Goal: Task Accomplishment & Management: Use online tool/utility

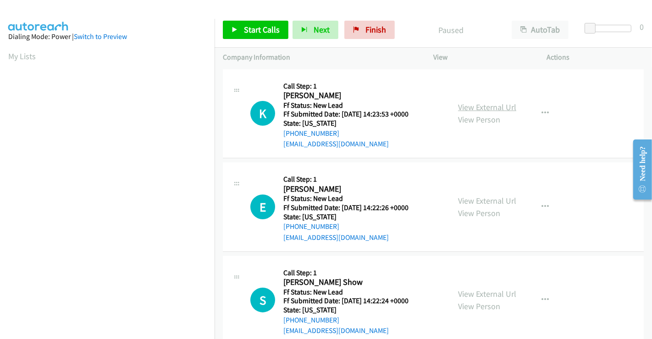
click at [495, 106] on link "View External Url" at bounding box center [487, 107] width 58 height 11
click at [481, 198] on link "View External Url" at bounding box center [487, 200] width 58 height 11
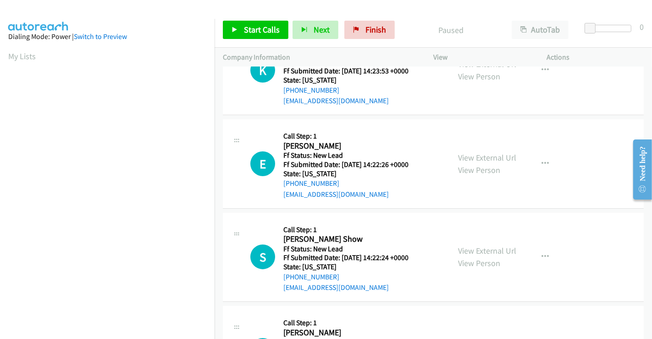
scroll to position [153, 0]
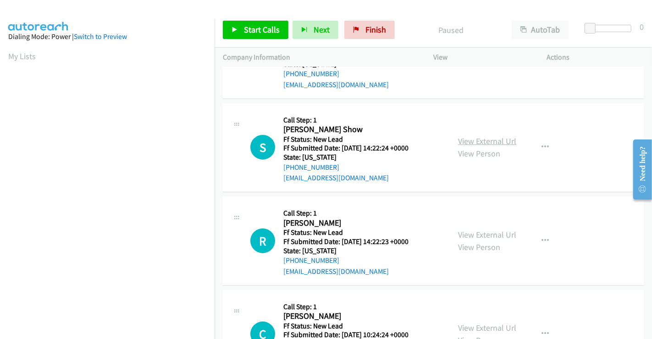
click at [486, 141] on link "View External Url" at bounding box center [487, 141] width 58 height 11
click at [482, 231] on link "View External Url" at bounding box center [487, 234] width 58 height 11
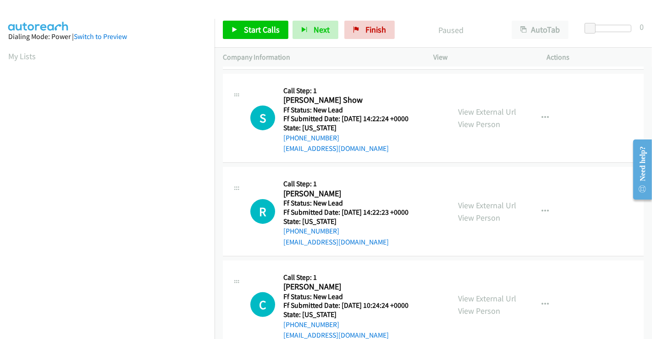
scroll to position [206, 0]
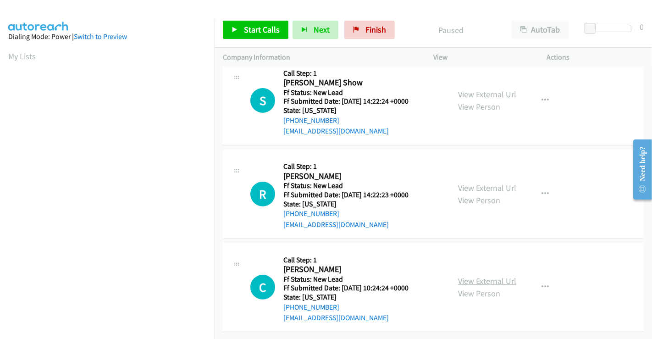
click at [476, 276] on link "View External Url" at bounding box center [487, 281] width 58 height 11
click at [246, 25] on span "Start Calls" at bounding box center [262, 29] width 36 height 11
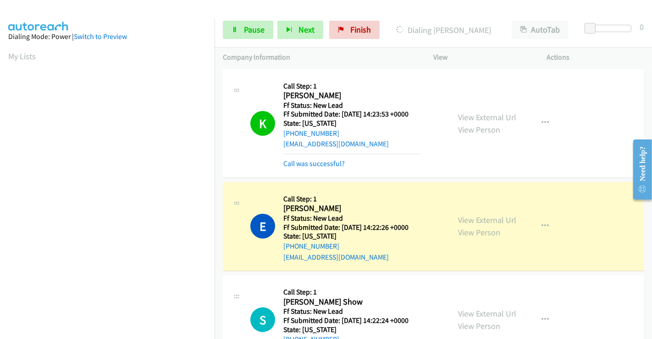
scroll to position [177, 0]
click at [238, 34] on link "Pause" at bounding box center [248, 30] width 50 height 18
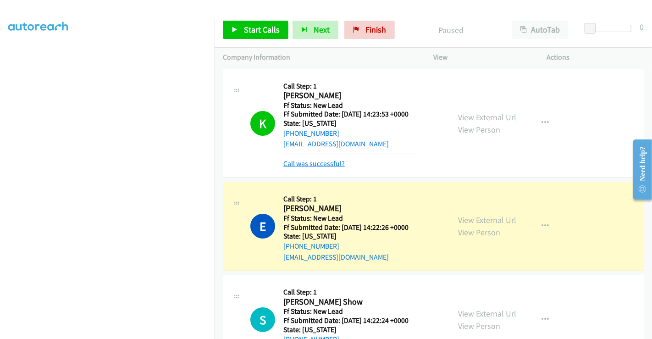
click at [327, 167] on link "Call was successful?" at bounding box center [313, 163] width 61 height 9
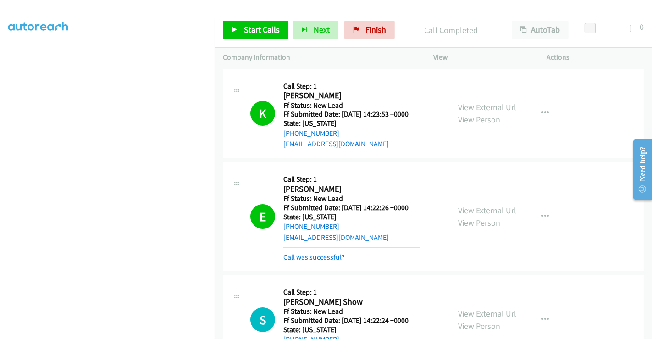
scroll to position [102, 0]
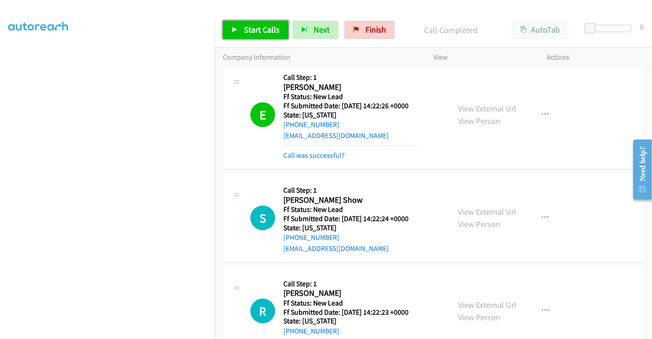
click at [250, 23] on link "Start Calls" at bounding box center [256, 30] width 66 height 18
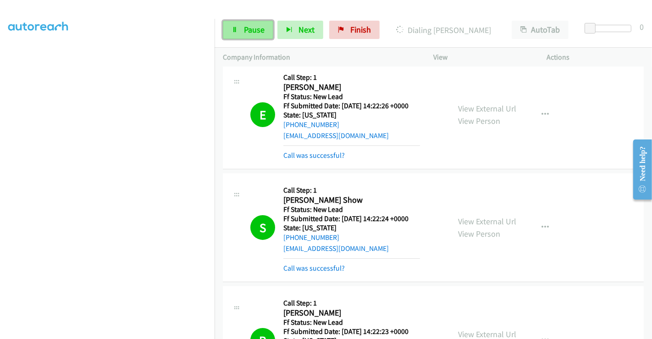
click at [250, 31] on span "Pause" at bounding box center [254, 29] width 21 height 11
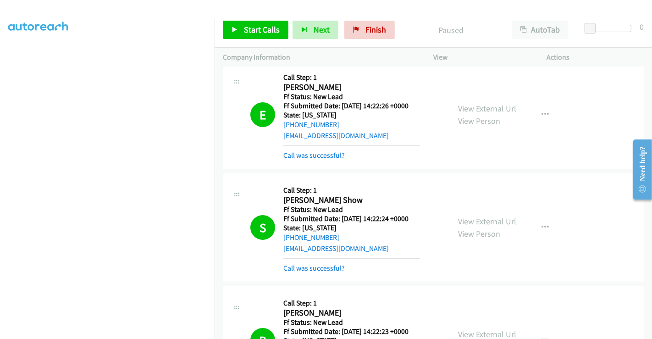
scroll to position [204, 0]
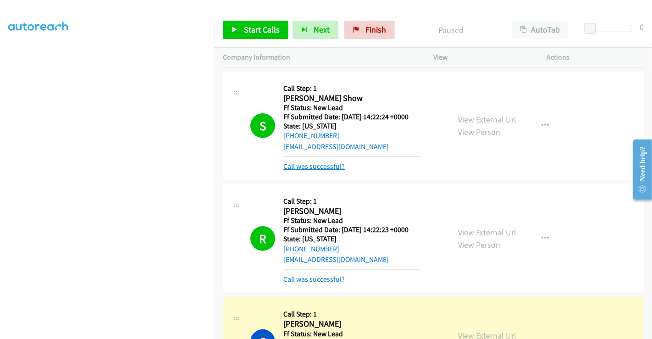
click at [322, 167] on link "Call was successful?" at bounding box center [313, 166] width 61 height 9
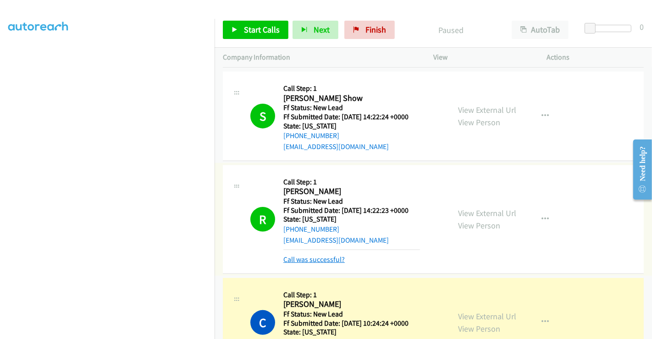
click at [324, 259] on link "Call was successful?" at bounding box center [313, 259] width 61 height 9
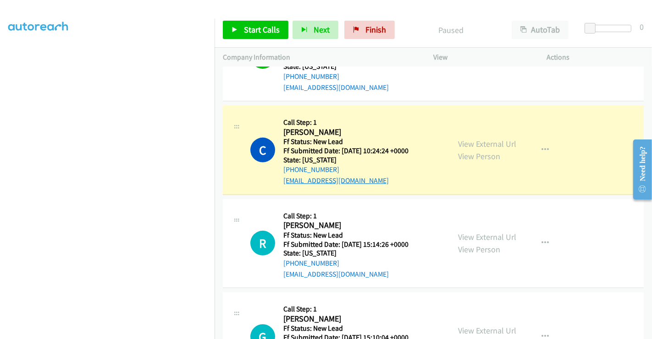
scroll to position [407, 0]
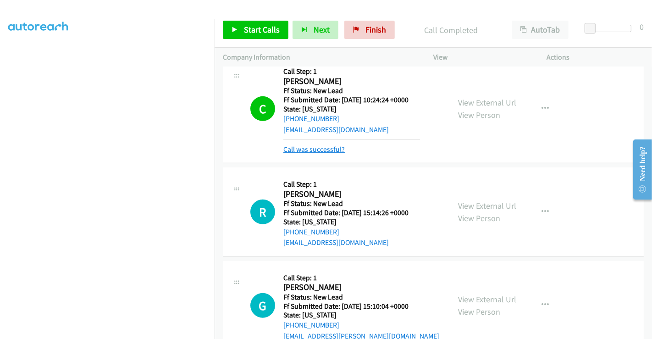
click at [311, 150] on link "Call was successful?" at bounding box center [313, 149] width 61 height 9
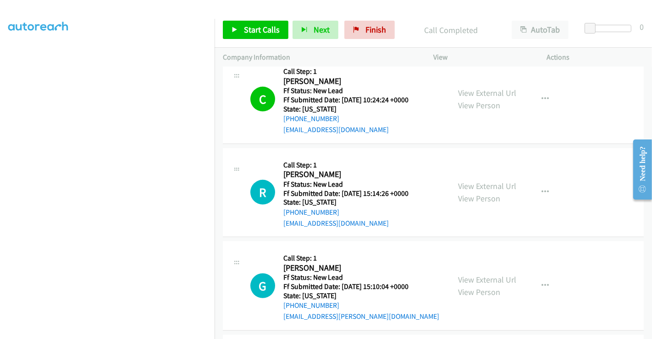
scroll to position [459, 0]
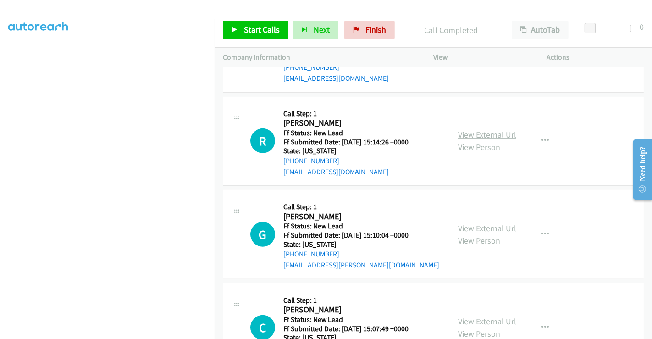
click at [485, 135] on link "View External Url" at bounding box center [487, 134] width 58 height 11
click at [476, 227] on link "View External Url" at bounding box center [487, 228] width 58 height 11
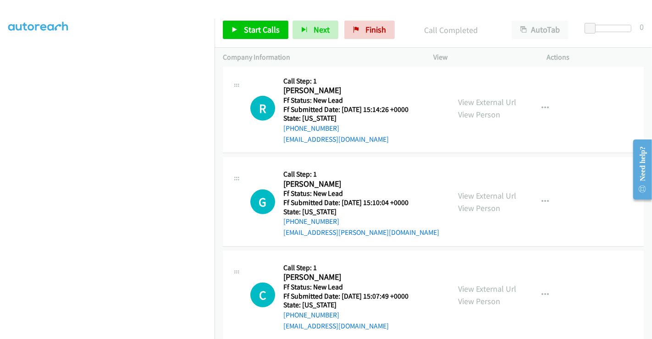
scroll to position [505, 0]
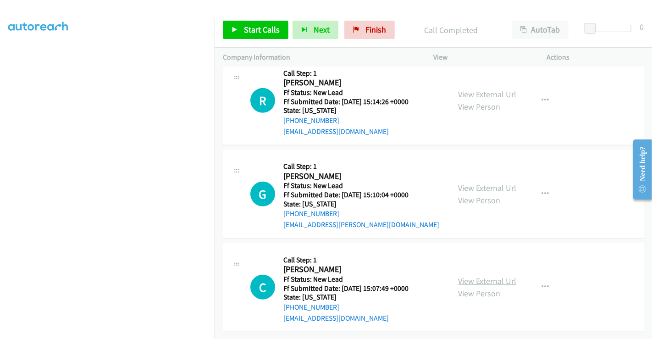
click at [481, 276] on link "View External Url" at bounding box center [487, 281] width 58 height 11
click at [249, 33] on span "Start Calls" at bounding box center [262, 29] width 36 height 11
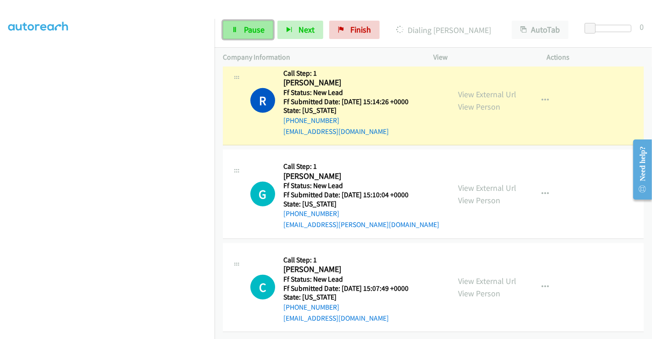
click at [249, 31] on span "Pause" at bounding box center [254, 29] width 21 height 11
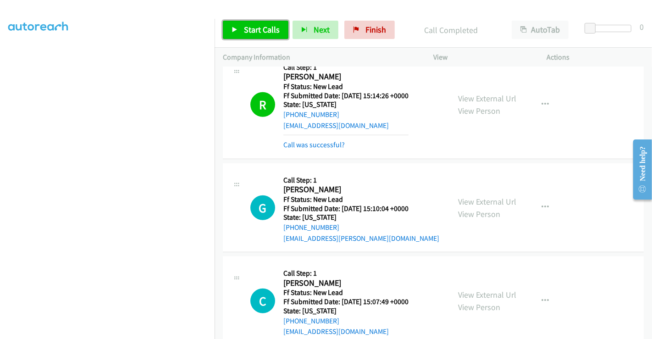
click at [265, 31] on span "Start Calls" at bounding box center [262, 29] width 36 height 11
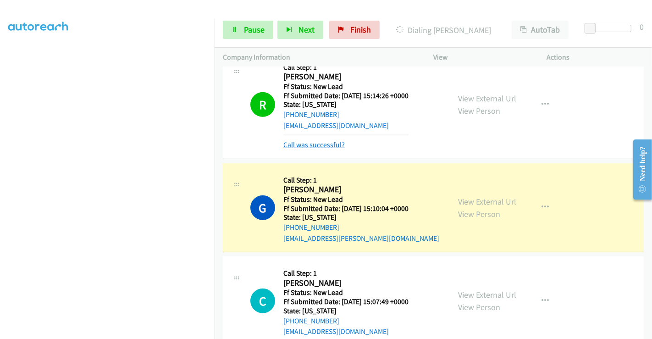
click at [322, 142] on link "Call was successful?" at bounding box center [313, 144] width 61 height 9
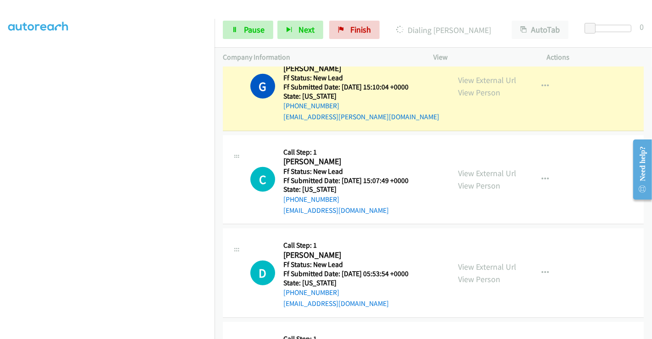
scroll to position [556, 0]
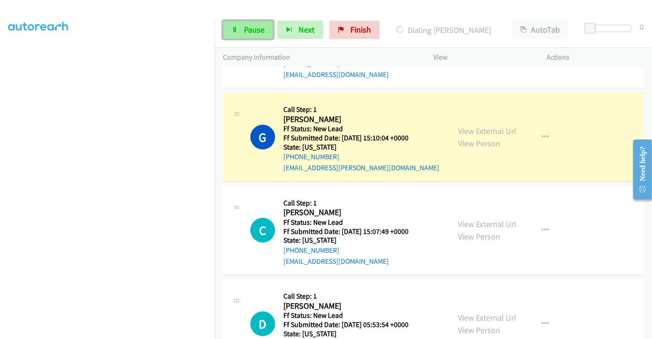
click at [247, 27] on span "Pause" at bounding box center [254, 29] width 21 height 11
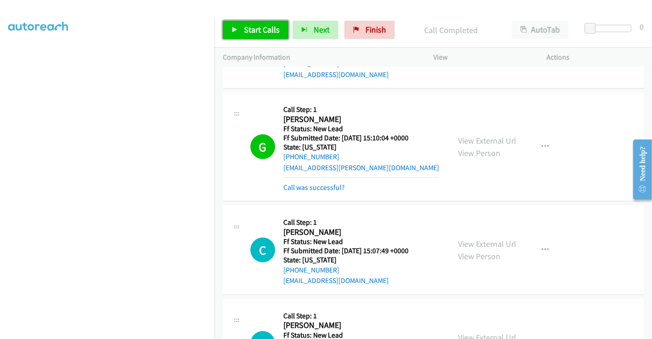
click at [256, 28] on span "Start Calls" at bounding box center [262, 29] width 36 height 11
click at [318, 183] on link "Call was successful?" at bounding box center [313, 187] width 61 height 9
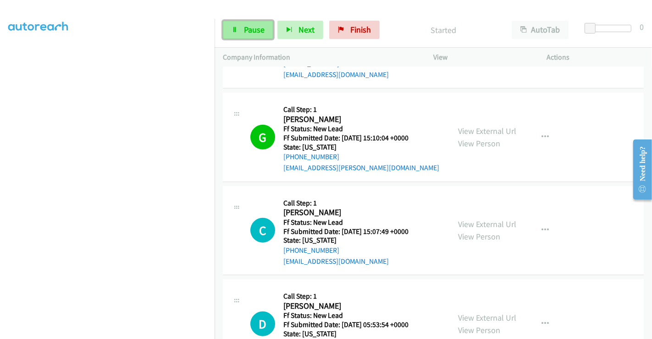
click at [249, 27] on span "Pause" at bounding box center [254, 29] width 21 height 11
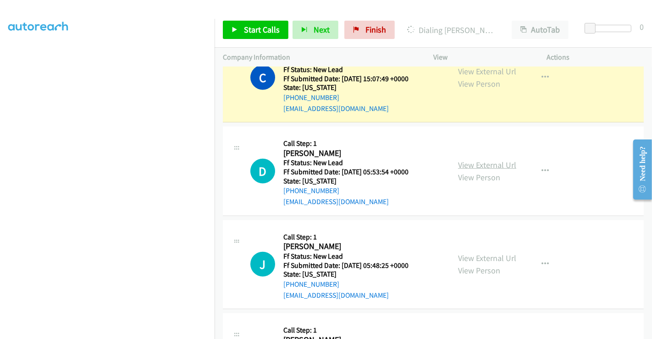
scroll to position [785, 0]
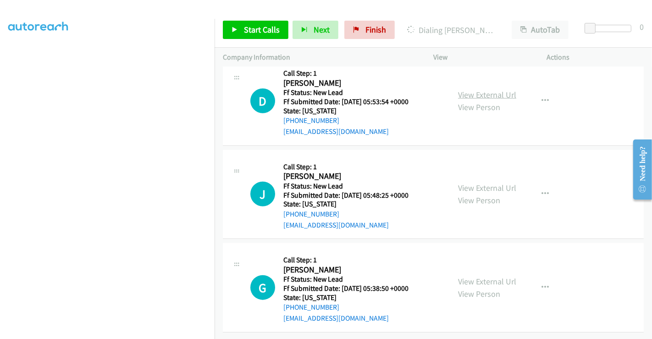
click at [472, 89] on link "View External Url" at bounding box center [487, 94] width 58 height 11
click at [477, 183] on link "View External Url" at bounding box center [487, 188] width 58 height 11
click at [482, 276] on link "View External Url" at bounding box center [487, 281] width 58 height 11
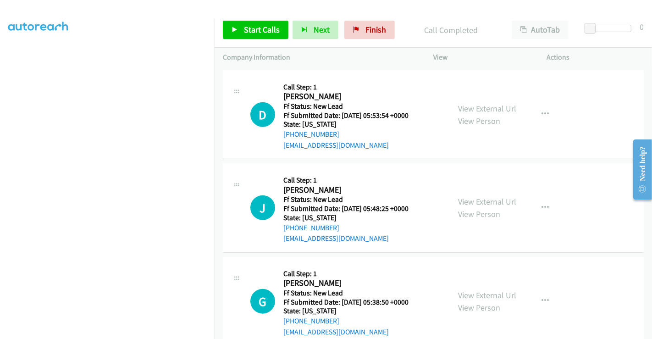
scroll to position [804, 0]
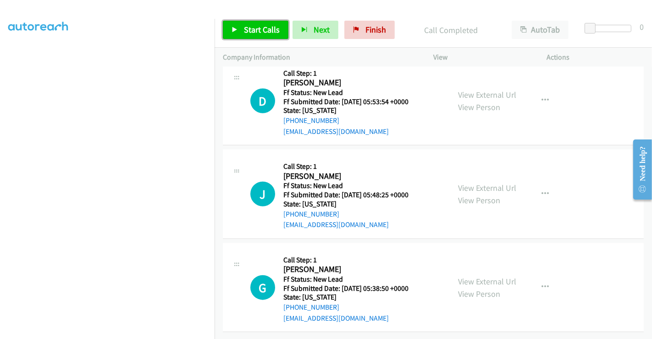
click at [273, 33] on span "Start Calls" at bounding box center [262, 29] width 36 height 11
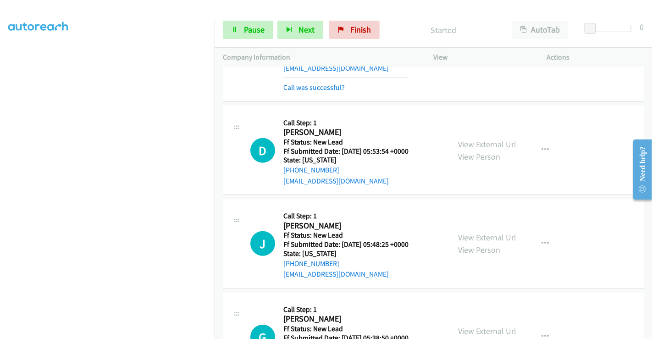
scroll to position [702, 0]
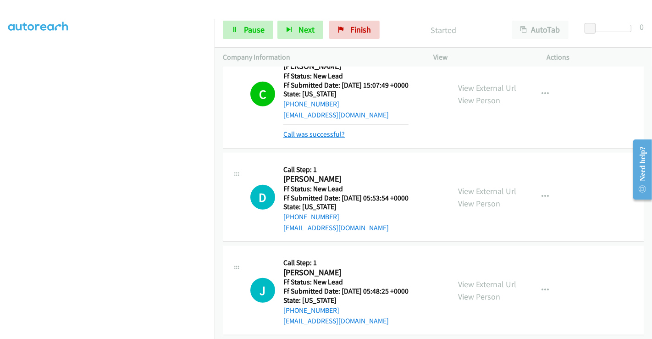
click at [313, 135] on link "Call was successful?" at bounding box center [313, 134] width 61 height 9
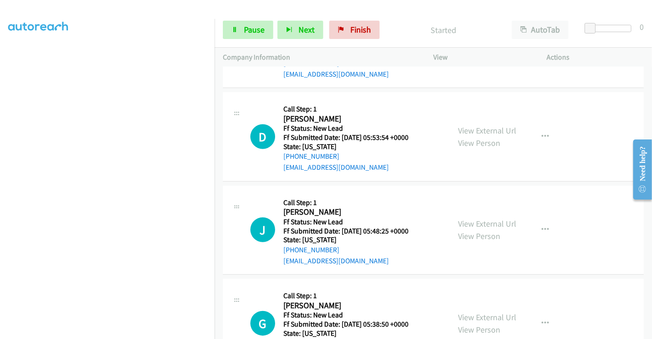
scroll to position [785, 0]
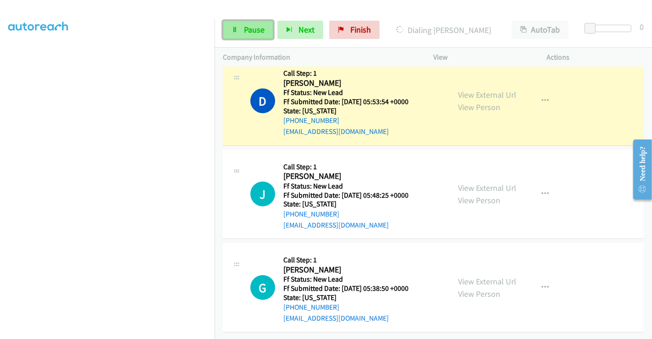
click at [244, 27] on span "Pause" at bounding box center [254, 29] width 21 height 11
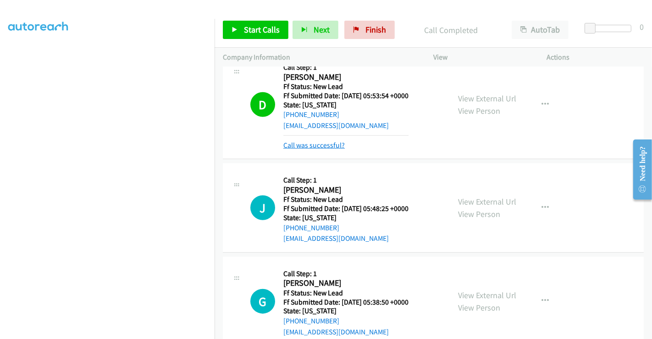
click at [298, 143] on link "Call was successful?" at bounding box center [313, 145] width 61 height 9
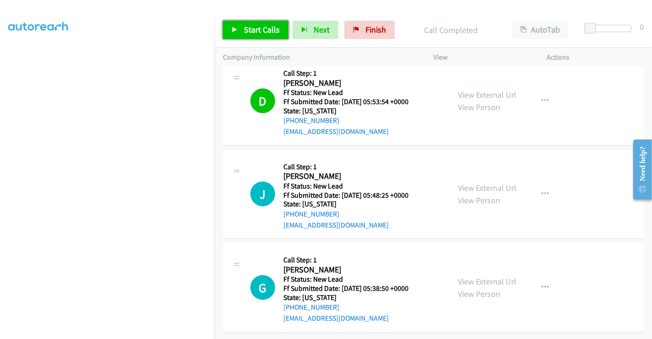
click at [259, 30] on span "Start Calls" at bounding box center [262, 29] width 36 height 11
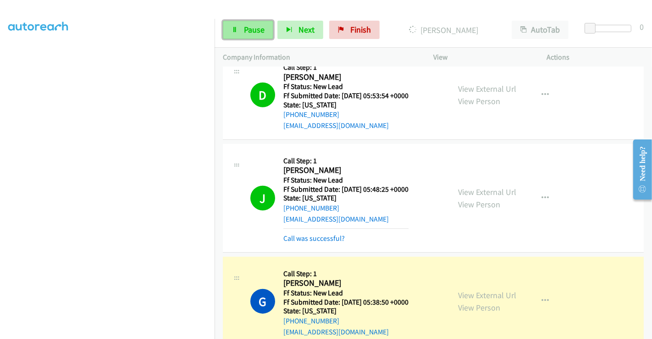
click at [233, 30] on icon at bounding box center [235, 30] width 6 height 6
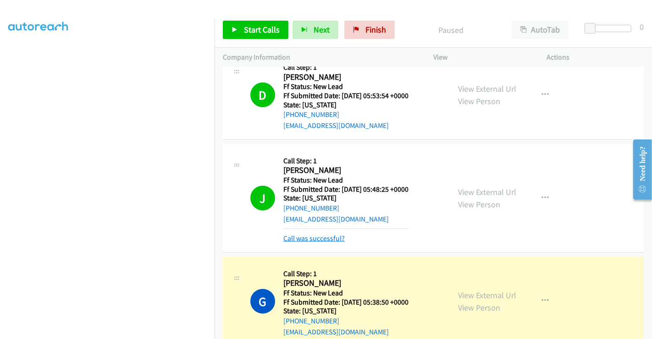
click at [309, 235] on link "Call was successful?" at bounding box center [313, 238] width 61 height 9
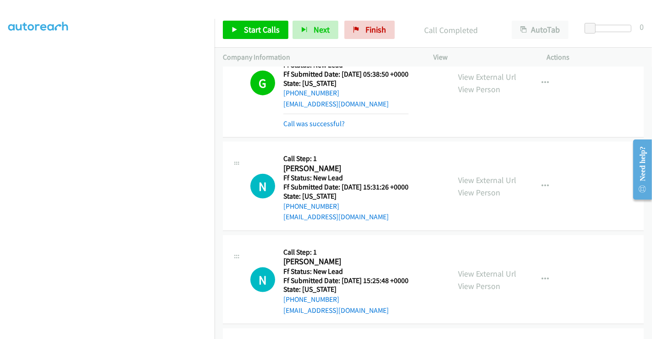
scroll to position [964, 0]
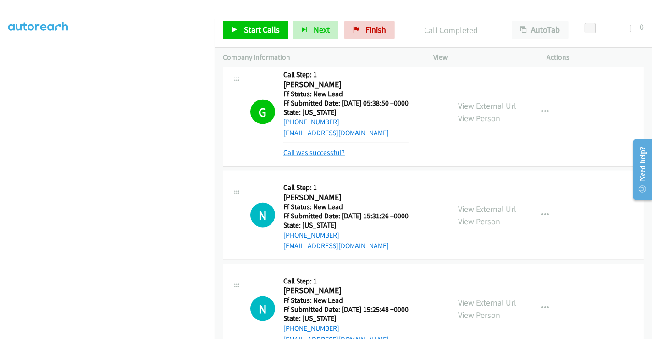
click at [313, 149] on link "Call was successful?" at bounding box center [313, 152] width 61 height 9
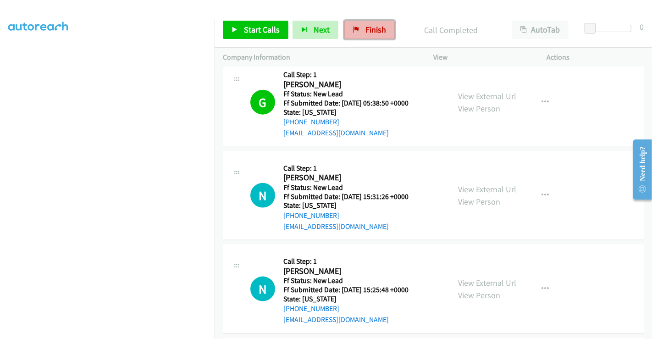
click at [360, 28] on link "Finish" at bounding box center [369, 30] width 50 height 18
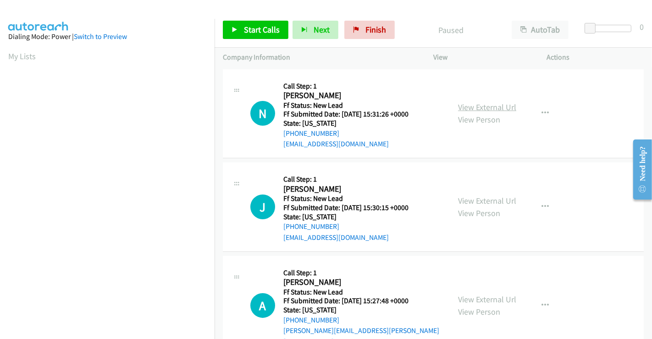
click at [490, 110] on link "View External Url" at bounding box center [487, 107] width 58 height 11
click at [482, 197] on link "View External Url" at bounding box center [487, 200] width 58 height 11
click at [483, 294] on link "View External Url" at bounding box center [487, 299] width 58 height 11
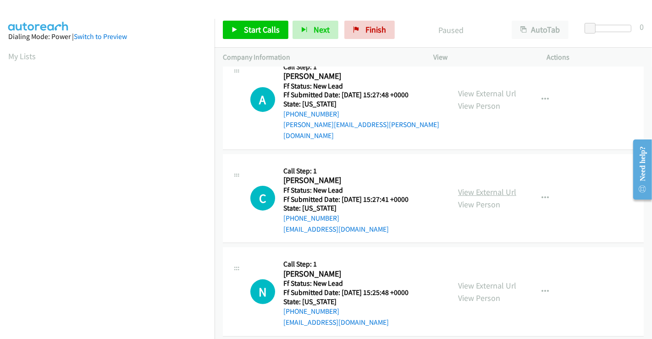
scroll to position [206, 0]
click at [475, 187] on link "View External Url" at bounding box center [487, 192] width 58 height 11
click at [478, 280] on link "View External Url" at bounding box center [487, 285] width 58 height 11
click at [257, 25] on span "Start Calls" at bounding box center [262, 29] width 36 height 11
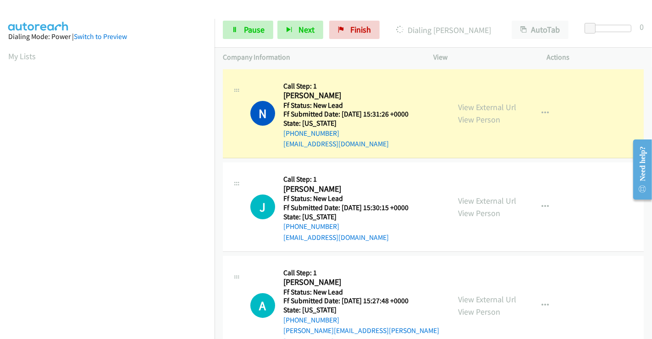
scroll to position [177, 0]
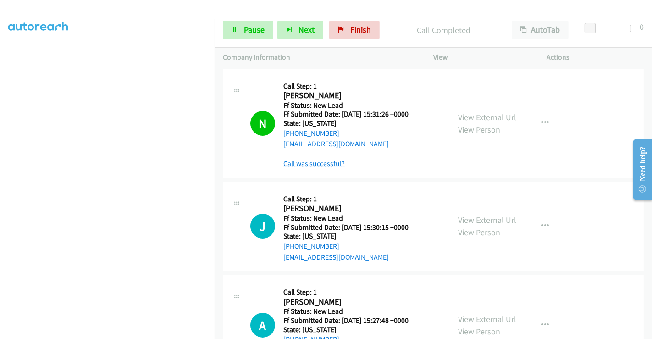
click at [326, 162] on link "Call was successful?" at bounding box center [313, 163] width 61 height 9
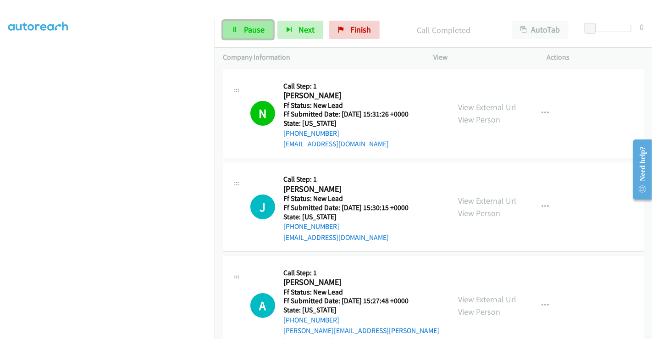
click at [239, 22] on link "Pause" at bounding box center [248, 30] width 50 height 18
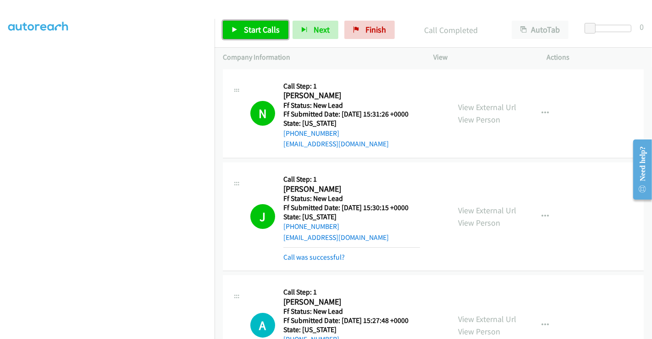
click at [259, 30] on span "Start Calls" at bounding box center [262, 29] width 36 height 11
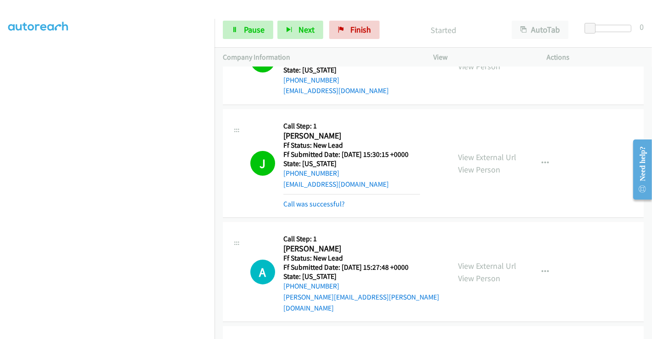
scroll to position [102, 0]
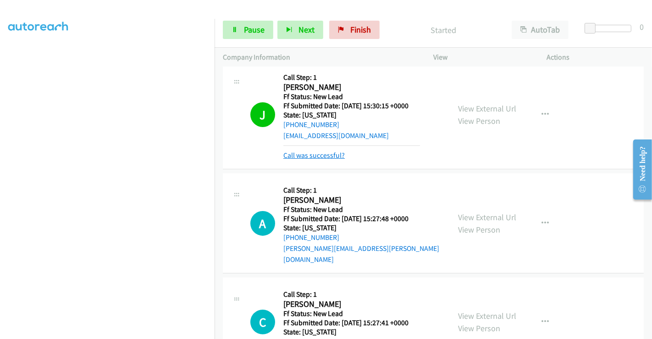
click at [310, 153] on link "Call was successful?" at bounding box center [313, 155] width 61 height 9
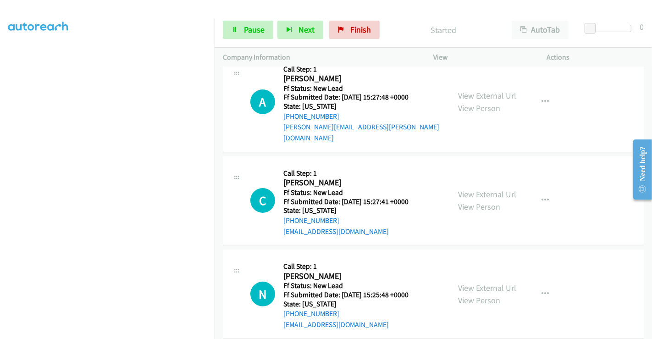
scroll to position [206, 0]
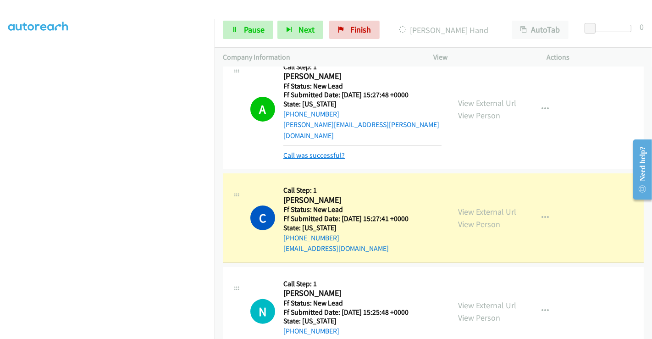
click at [308, 151] on link "Call was successful?" at bounding box center [313, 155] width 61 height 9
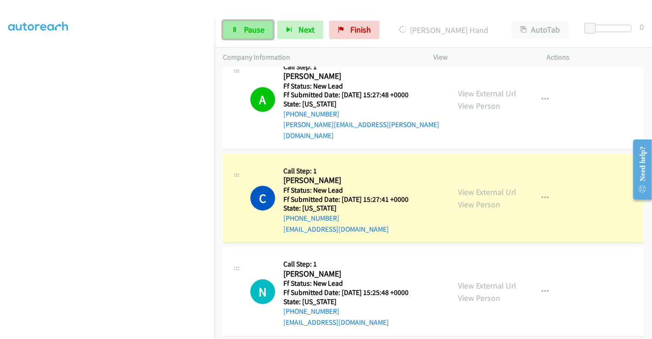
click at [230, 32] on link "Pause" at bounding box center [248, 30] width 50 height 18
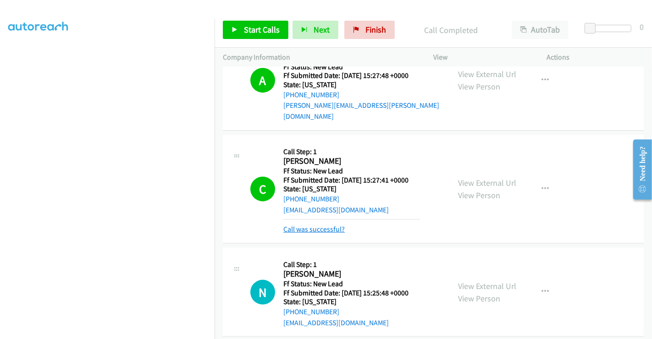
click at [324, 225] on link "Call was successful?" at bounding box center [313, 229] width 61 height 9
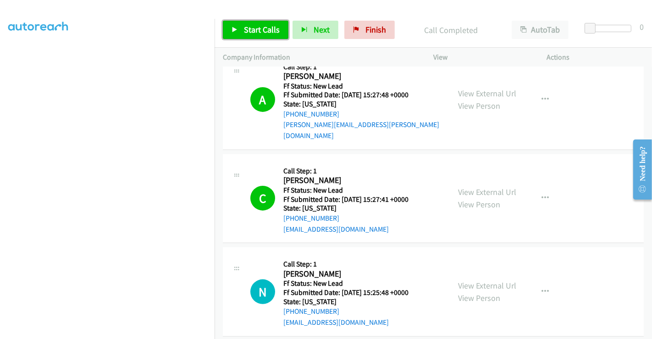
click at [250, 33] on span "Start Calls" at bounding box center [262, 29] width 36 height 11
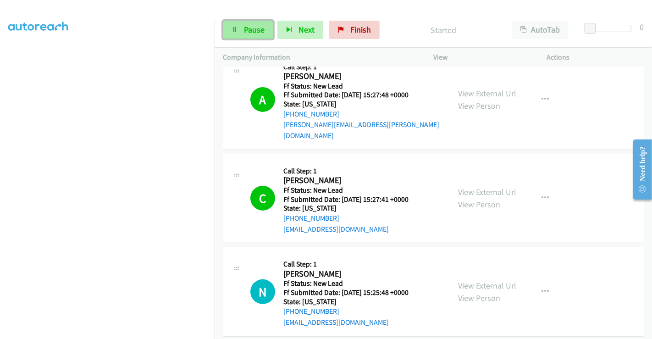
click at [253, 28] on span "Pause" at bounding box center [254, 29] width 21 height 11
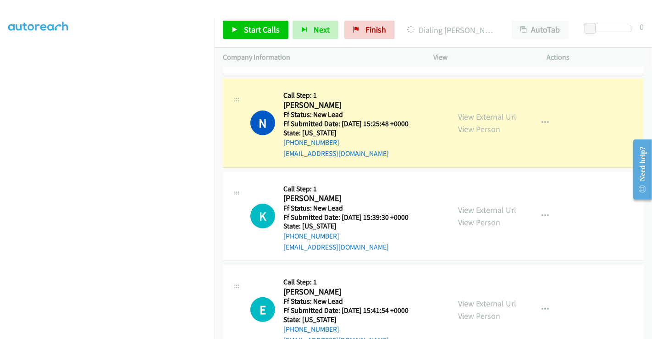
scroll to position [273, 0]
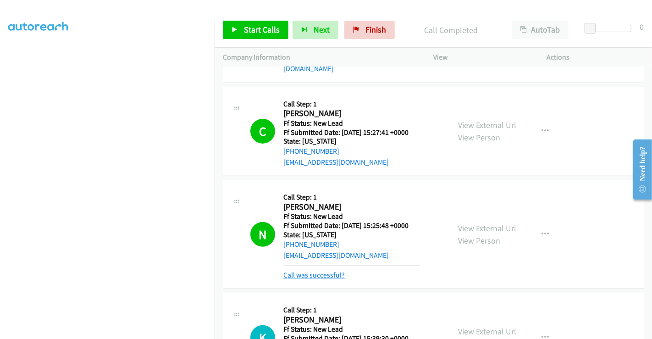
click at [329, 271] on link "Call was successful?" at bounding box center [313, 275] width 61 height 9
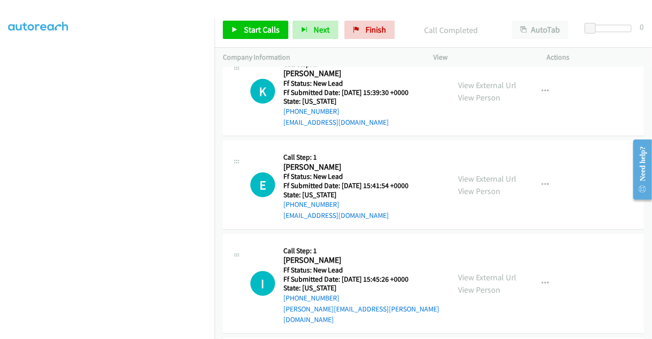
scroll to position [579, 0]
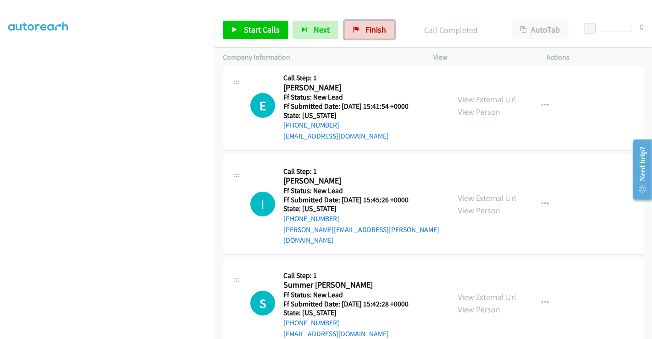
click at [365, 22] on link "Finish" at bounding box center [369, 30] width 50 height 18
